Goal: Task Accomplishment & Management: Use online tool/utility

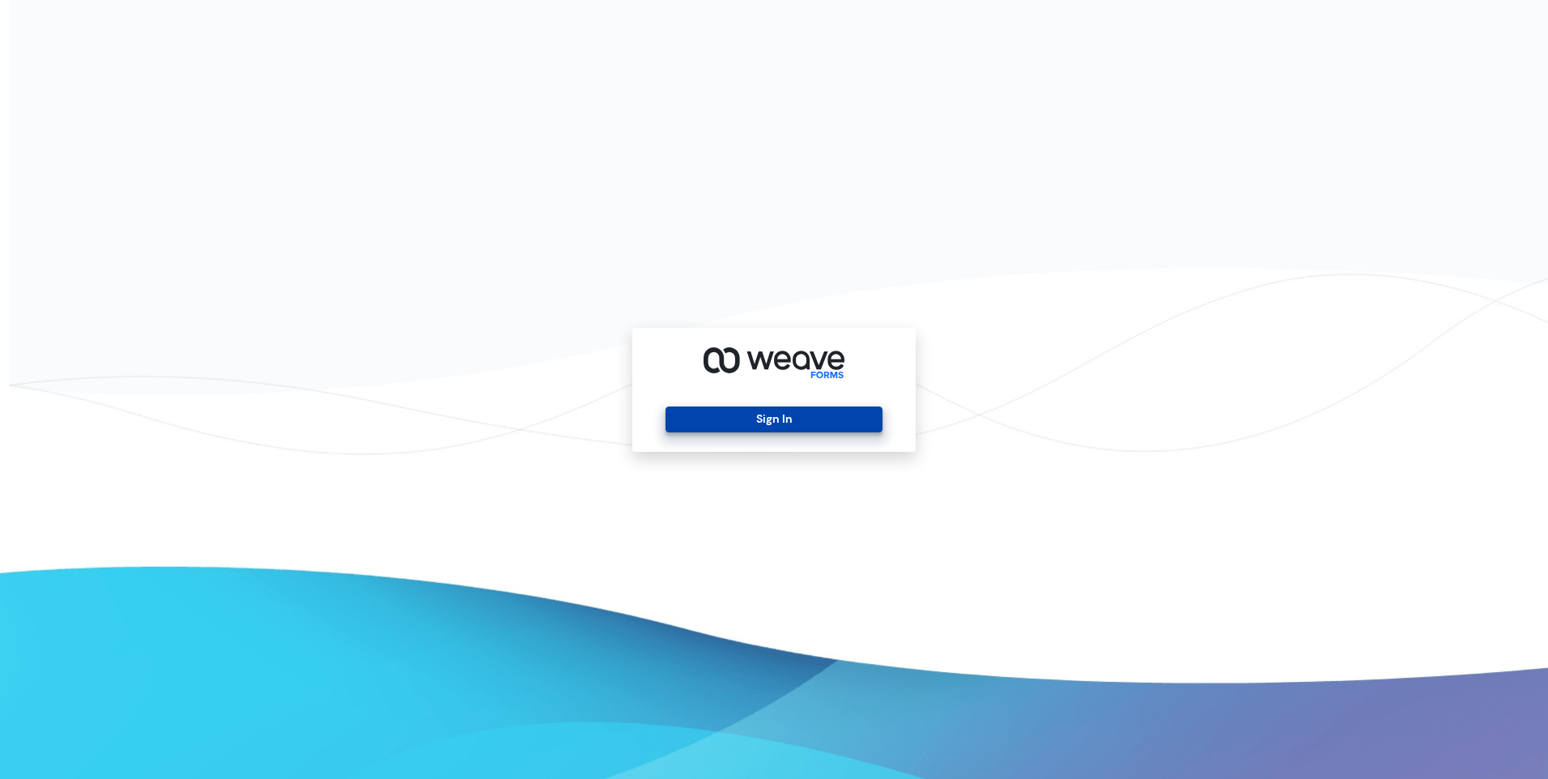
click at [750, 417] on button "Sign In" at bounding box center [773, 419] width 216 height 26
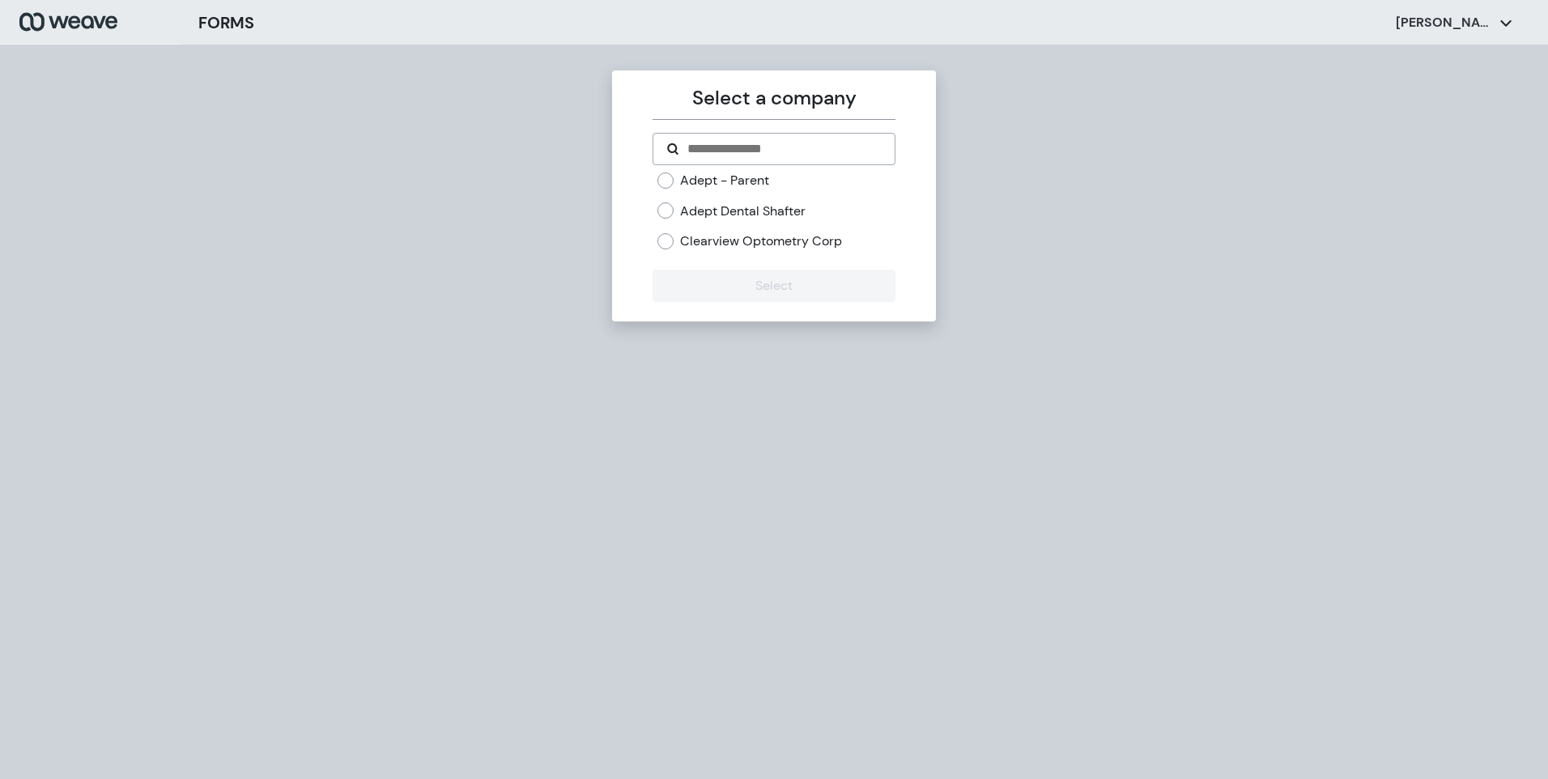
click at [711, 212] on label "Adept Dental Shafter" at bounding box center [742, 211] width 125 height 18
click at [746, 289] on button "Select" at bounding box center [773, 286] width 242 height 32
